Goal: Check status

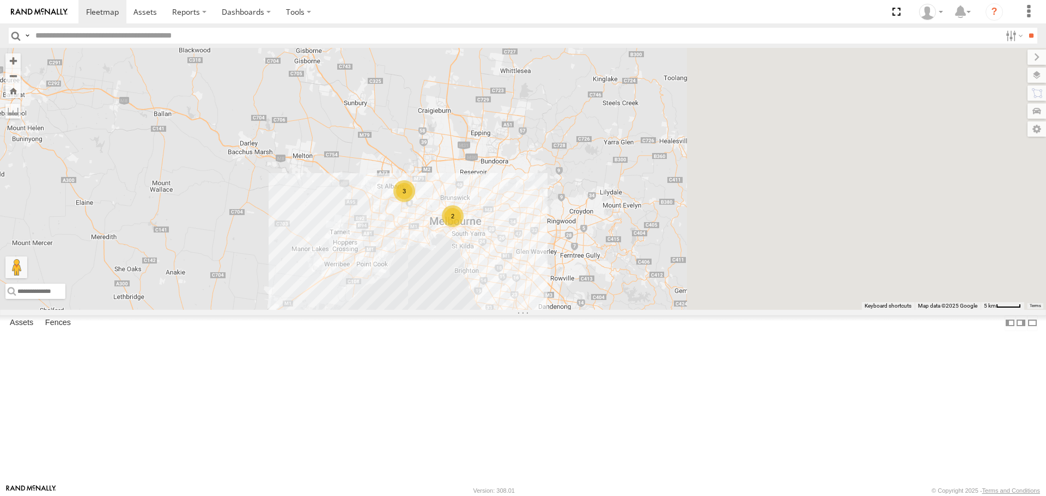
drag, startPoint x: 819, startPoint y: 335, endPoint x: 504, endPoint y: 311, distance: 315.8
click at [504, 310] on div "2 3 2" at bounding box center [523, 179] width 1046 height 262
